Goal: Information Seeking & Learning: Learn about a topic

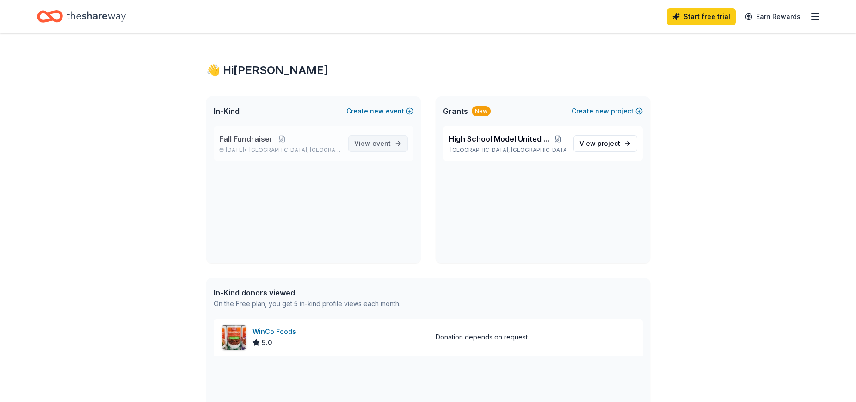
click at [389, 145] on span "event" at bounding box center [381, 143] width 19 height 8
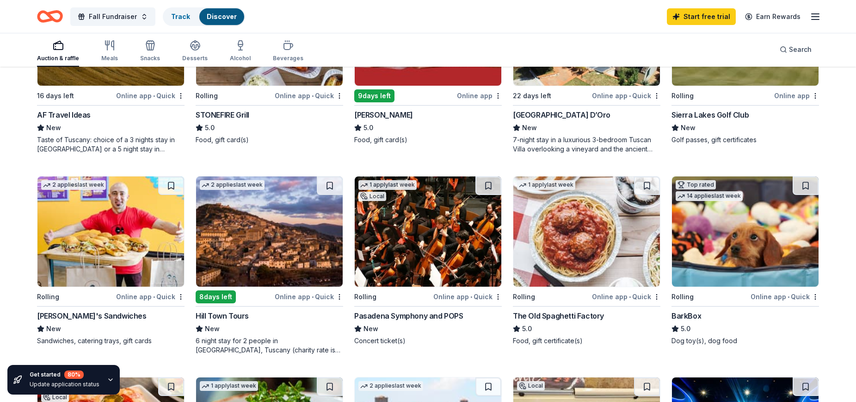
scroll to position [324, 0]
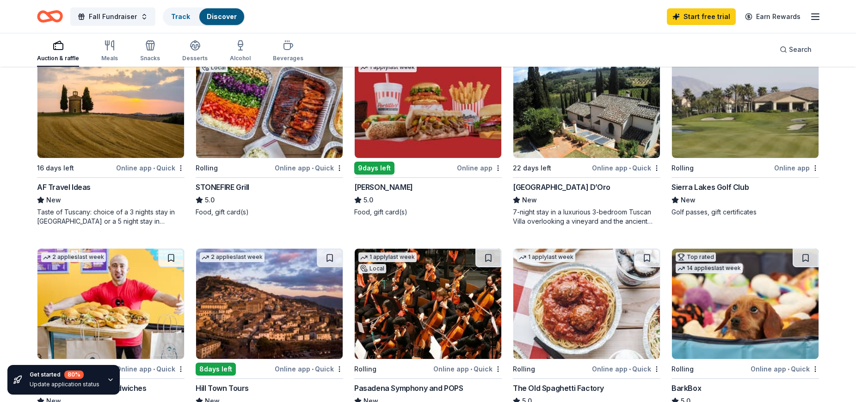
click at [768, 149] on img at bounding box center [745, 103] width 147 height 110
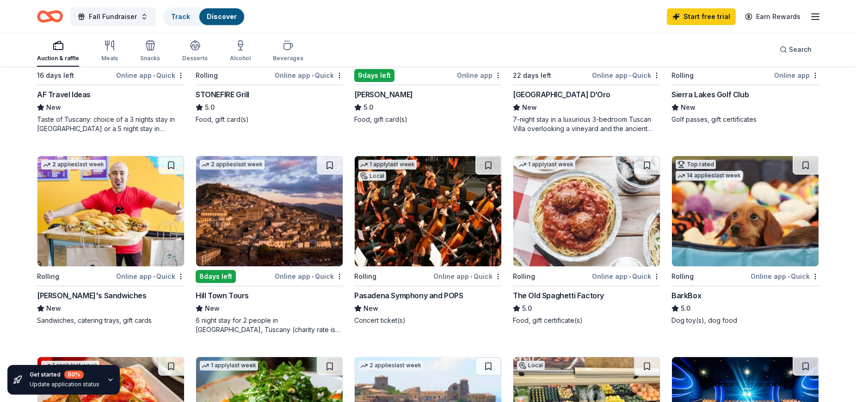
click at [545, 220] on img at bounding box center [587, 211] width 147 height 110
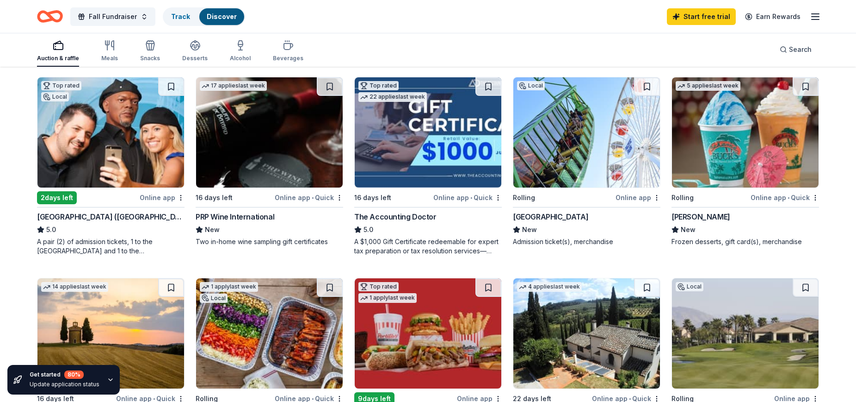
scroll to position [93, 0]
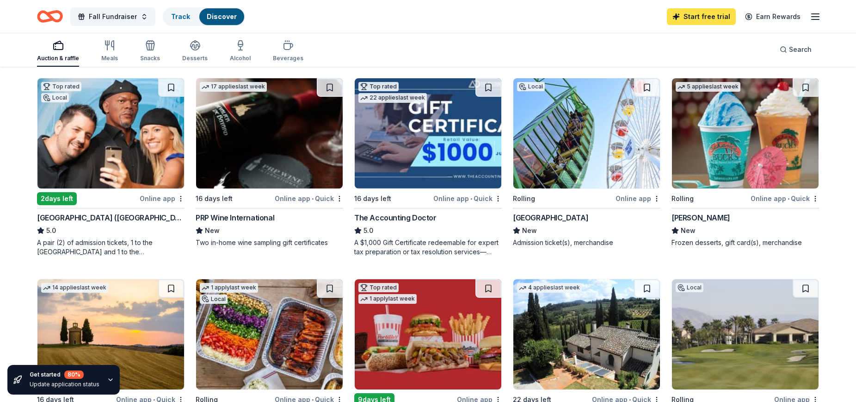
click at [685, 14] on link "Start free trial" at bounding box center [701, 16] width 69 height 17
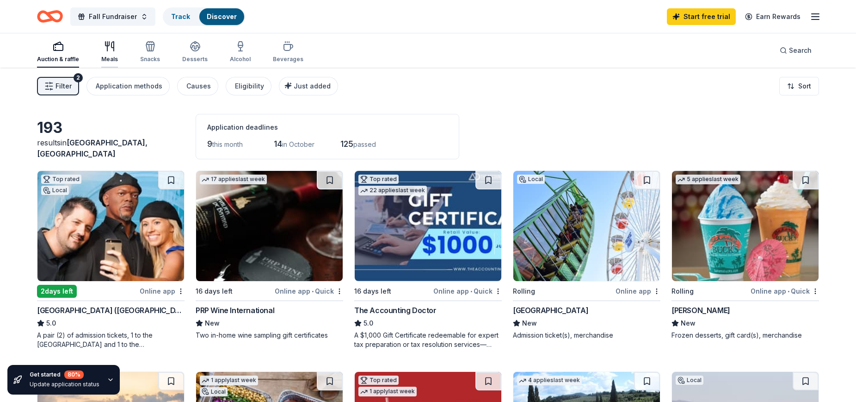
click at [105, 51] on icon "button" at bounding box center [109, 46] width 11 height 11
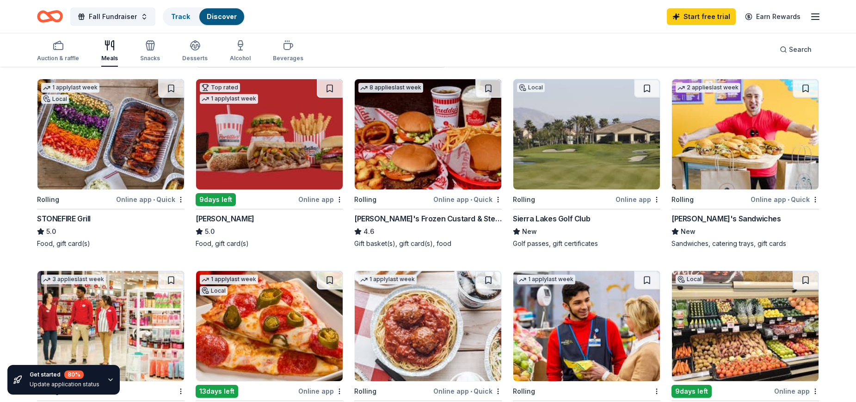
scroll to position [93, 0]
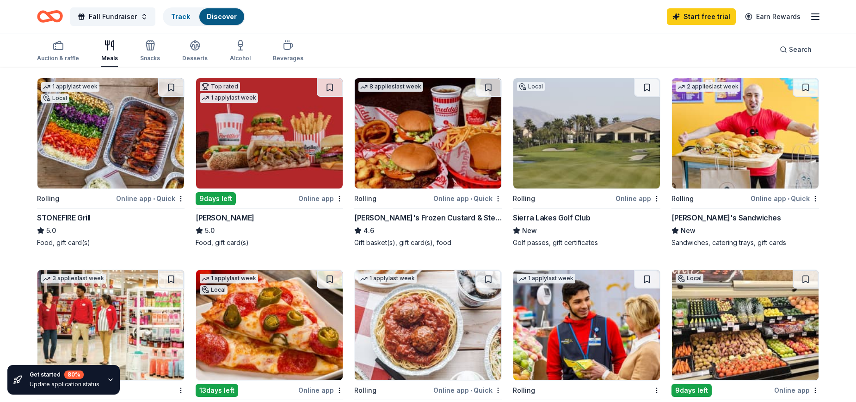
click at [416, 137] on img at bounding box center [428, 133] width 147 height 110
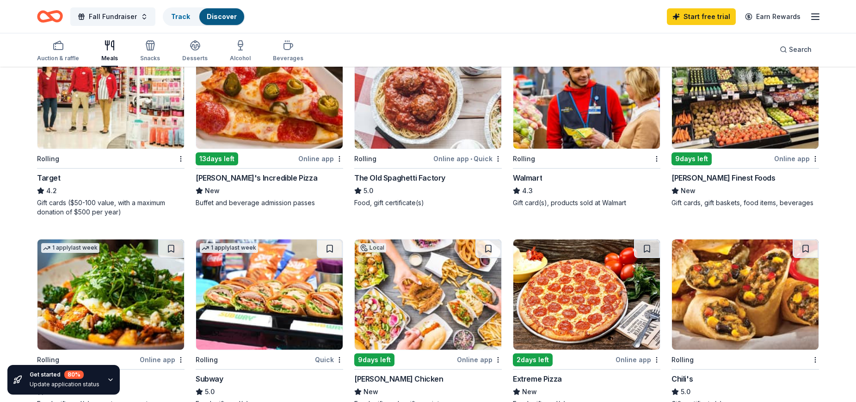
scroll to position [463, 0]
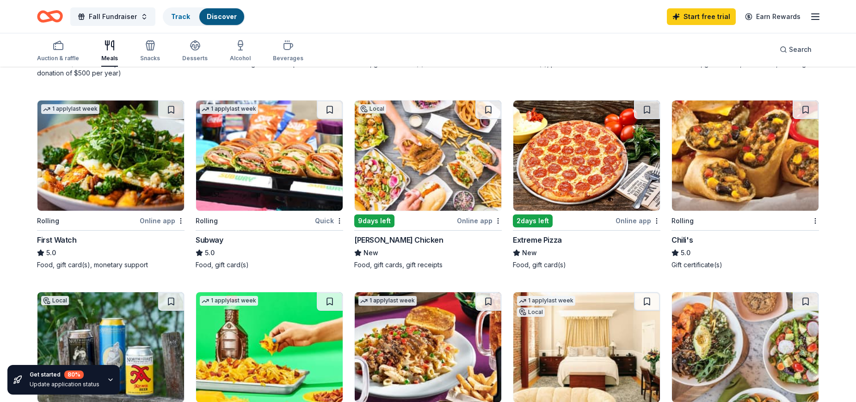
click at [755, 166] on img at bounding box center [745, 155] width 147 height 110
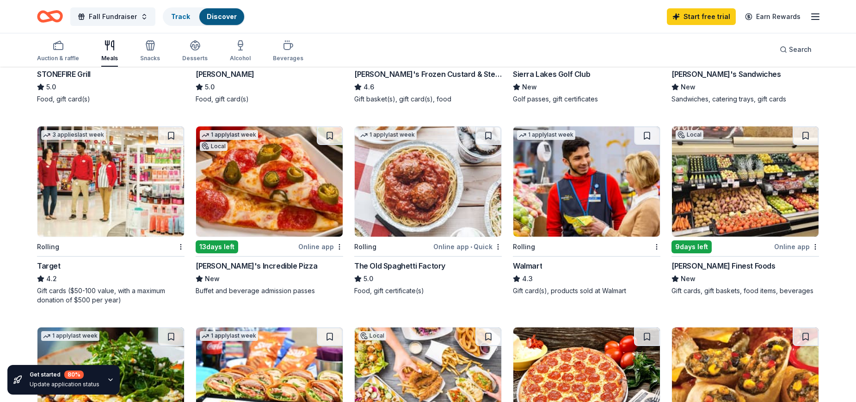
scroll to position [231, 0]
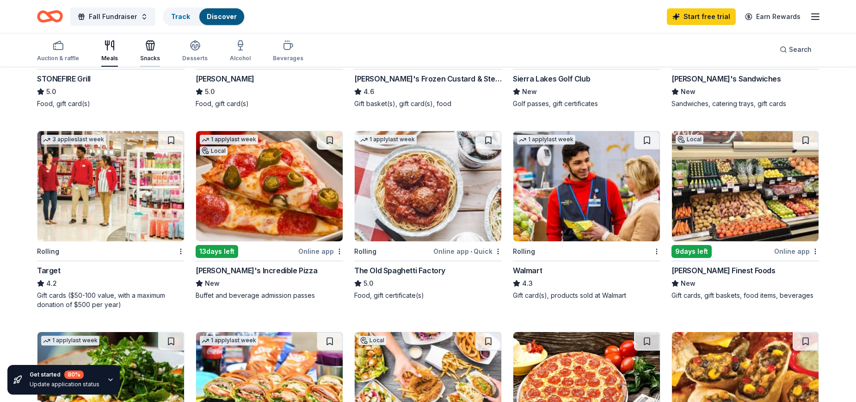
click at [146, 48] on icon "button" at bounding box center [150, 46] width 8 height 6
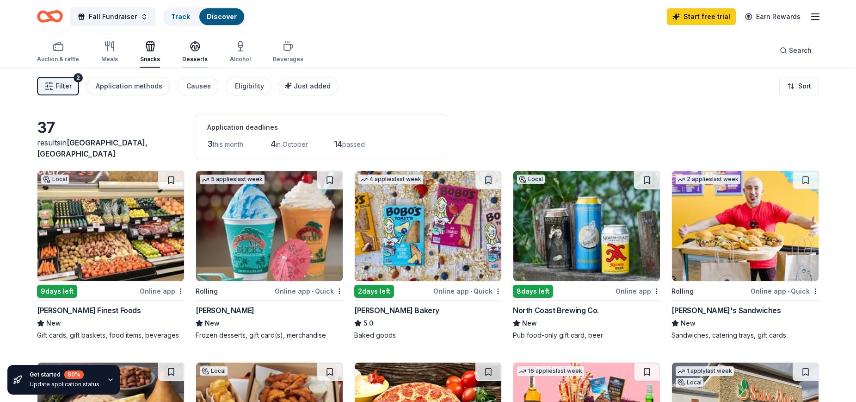
click at [194, 54] on div "Desserts" at bounding box center [194, 52] width 25 height 22
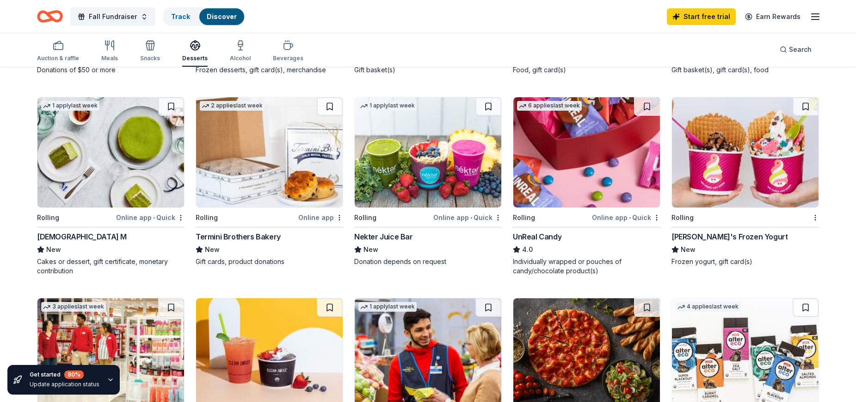
scroll to position [278, 0]
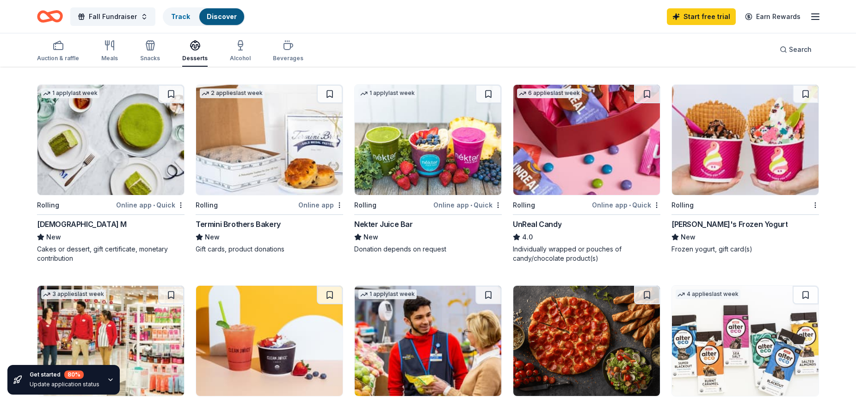
click at [744, 157] on img at bounding box center [745, 140] width 147 height 110
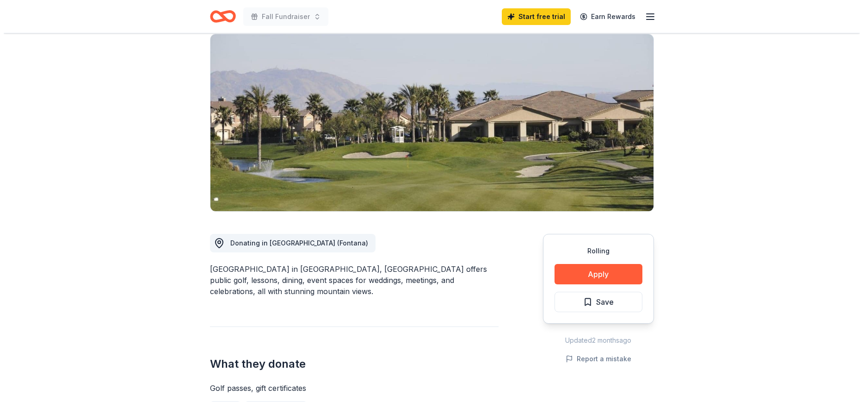
scroll to position [139, 0]
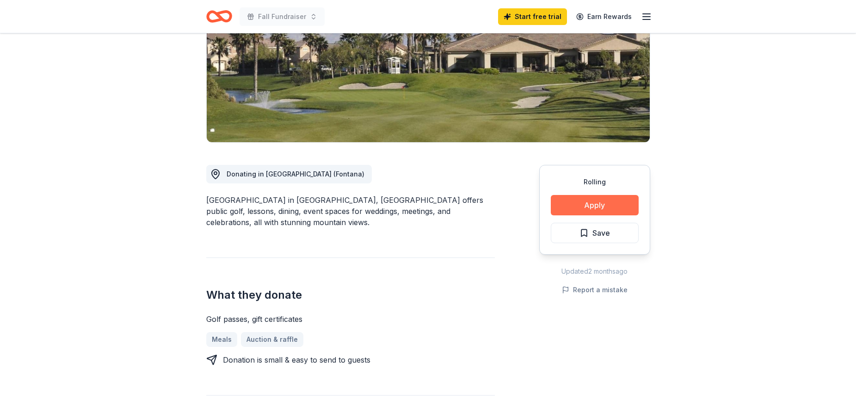
click at [592, 206] on button "Apply" at bounding box center [595, 205] width 88 height 20
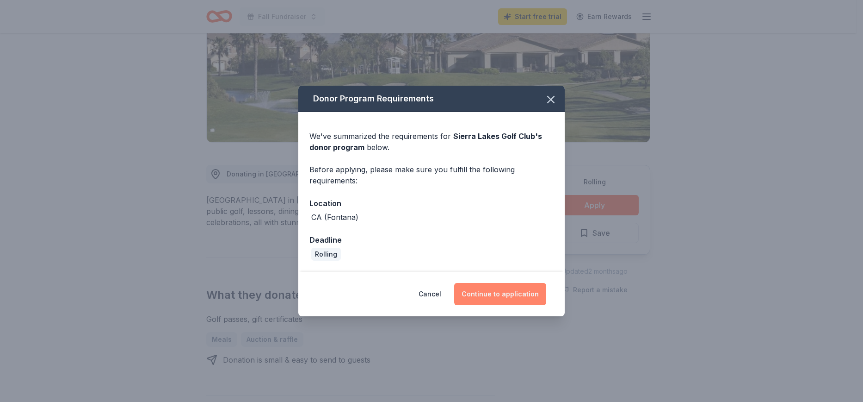
click at [511, 302] on button "Continue to application" at bounding box center [500, 294] width 92 height 22
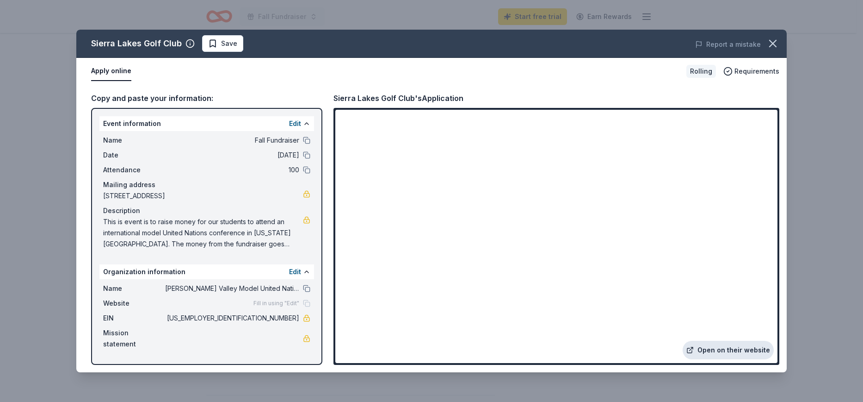
click at [717, 350] on link "Open on their website" at bounding box center [728, 349] width 91 height 19
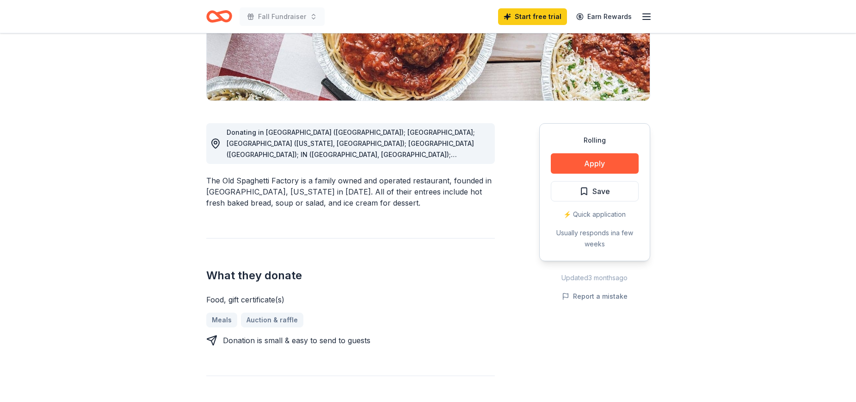
scroll to position [231, 0]
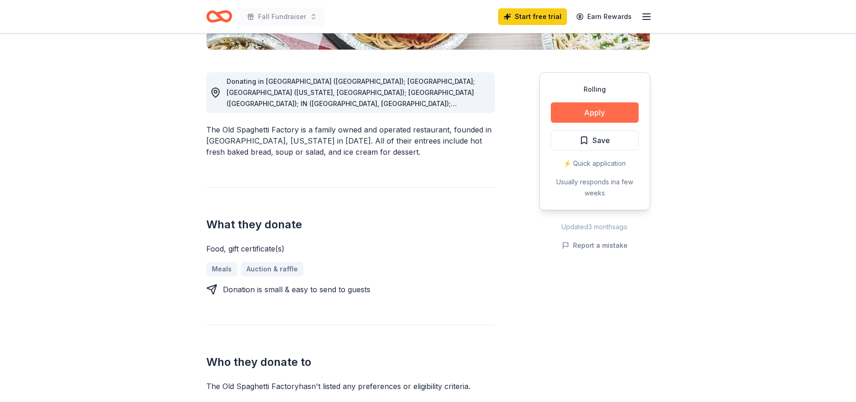
click at [600, 113] on button "Apply" at bounding box center [595, 112] width 88 height 20
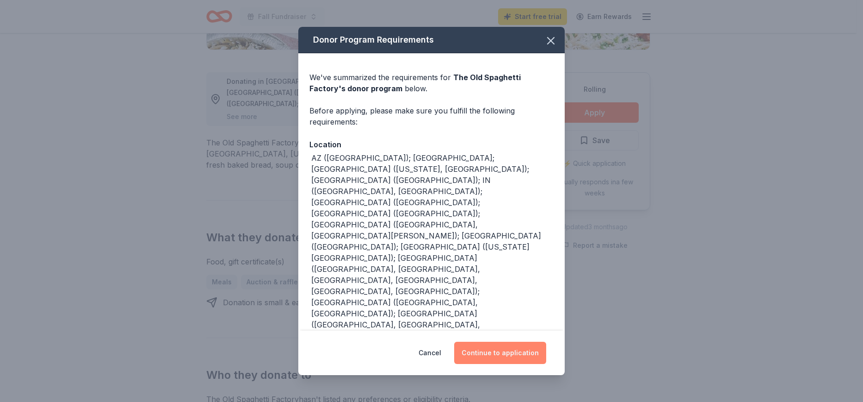
click at [516, 341] on button "Continue to application" at bounding box center [500, 352] width 92 height 22
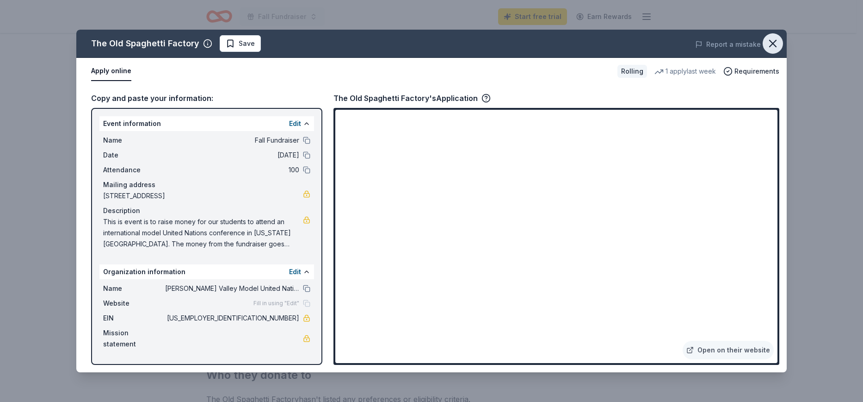
click at [775, 38] on icon "button" at bounding box center [773, 43] width 13 height 13
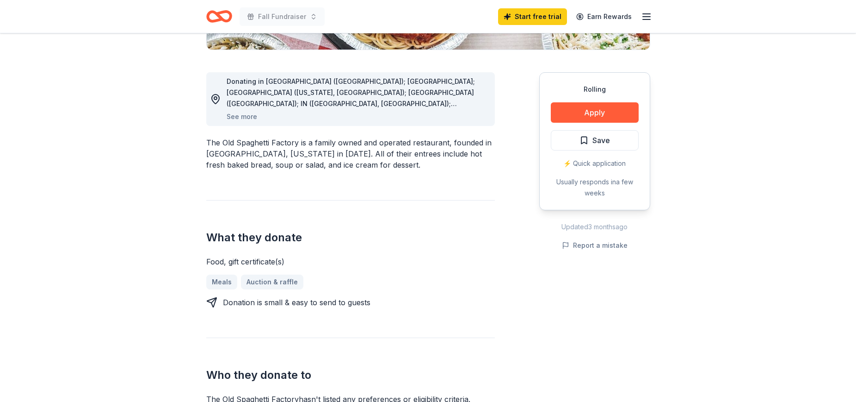
scroll to position [46, 0]
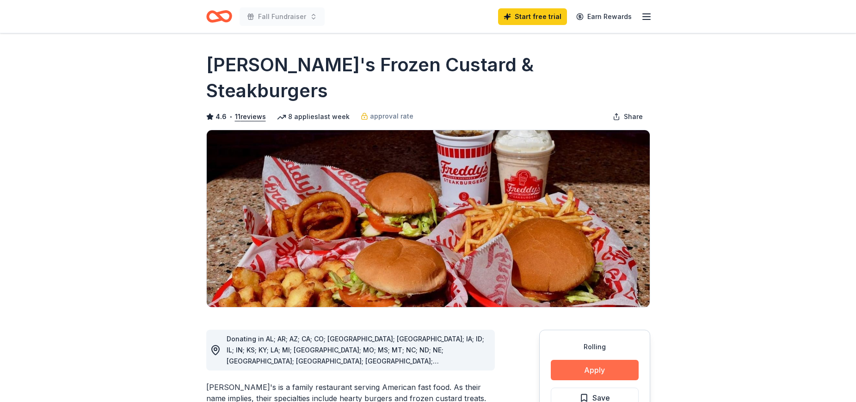
click at [602, 359] on button "Apply" at bounding box center [595, 369] width 88 height 20
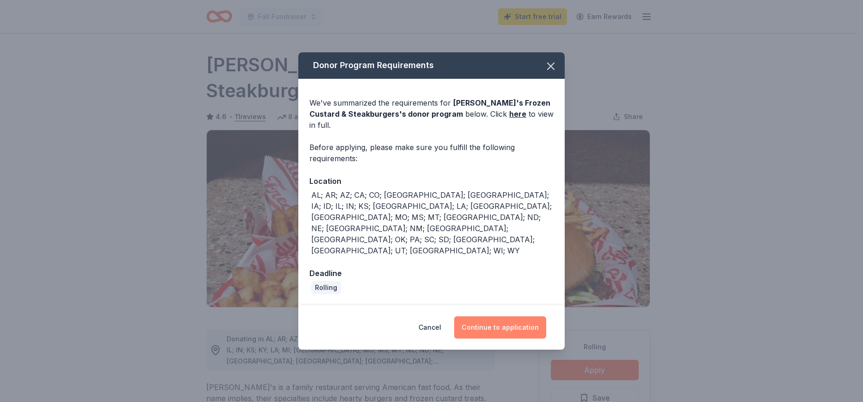
click at [508, 316] on button "Continue to application" at bounding box center [500, 327] width 92 height 22
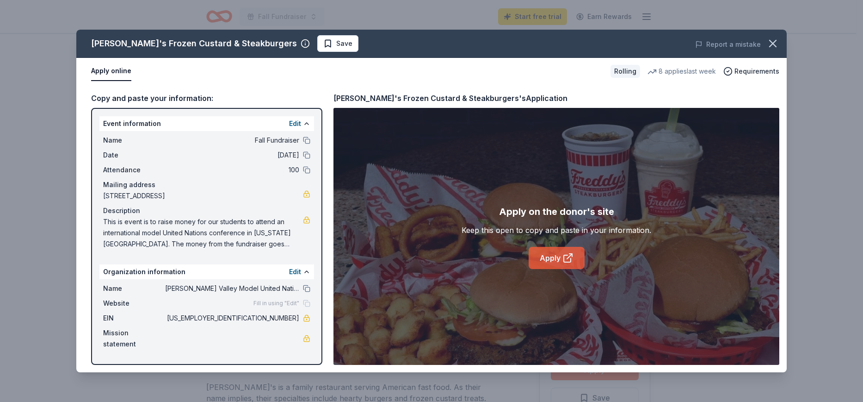
click at [561, 259] on link "Apply" at bounding box center [557, 258] width 56 height 22
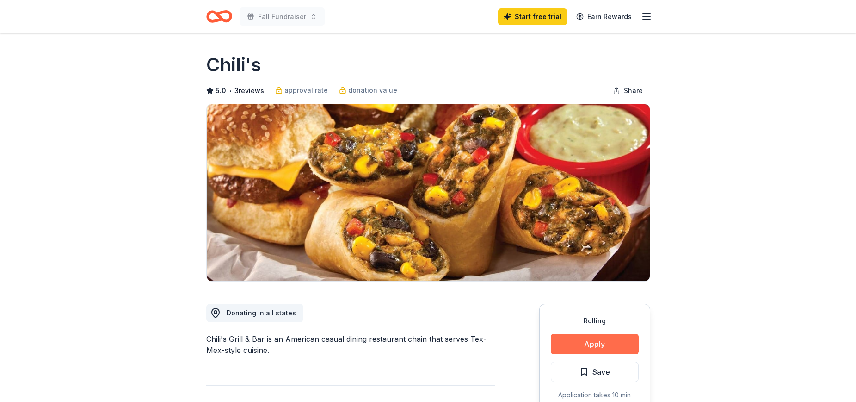
click at [596, 347] on button "Apply" at bounding box center [595, 344] width 88 height 20
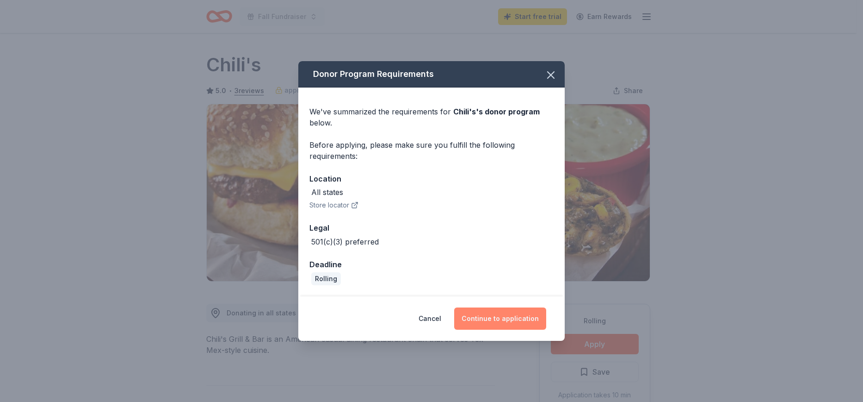
click at [506, 317] on button "Continue to application" at bounding box center [500, 318] width 92 height 22
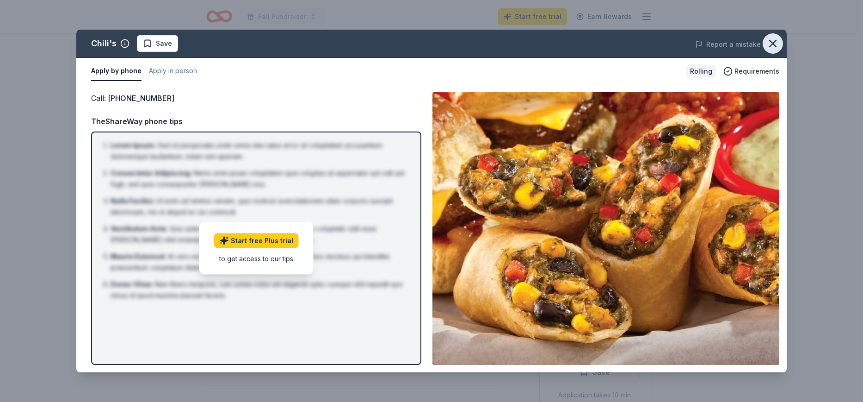
click at [771, 43] on icon "button" at bounding box center [773, 43] width 13 height 13
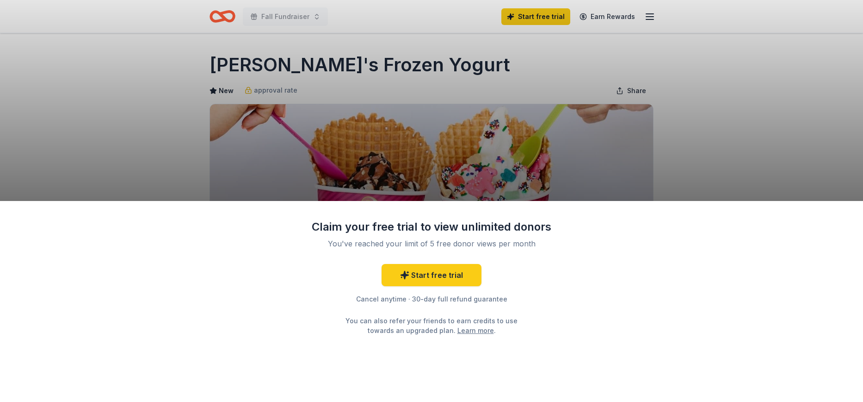
click at [466, 65] on div "Claim your free trial to view unlimited donors You've reached your limit of 5 f…" at bounding box center [431, 201] width 863 height 402
